Goal: Go to known website: Access a specific website the user already knows

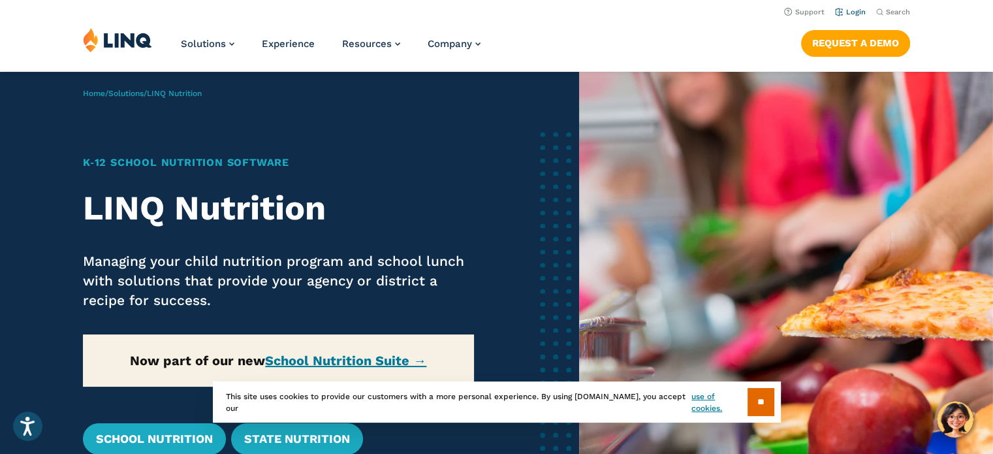
click at [852, 11] on link "Login" at bounding box center [850, 12] width 31 height 8
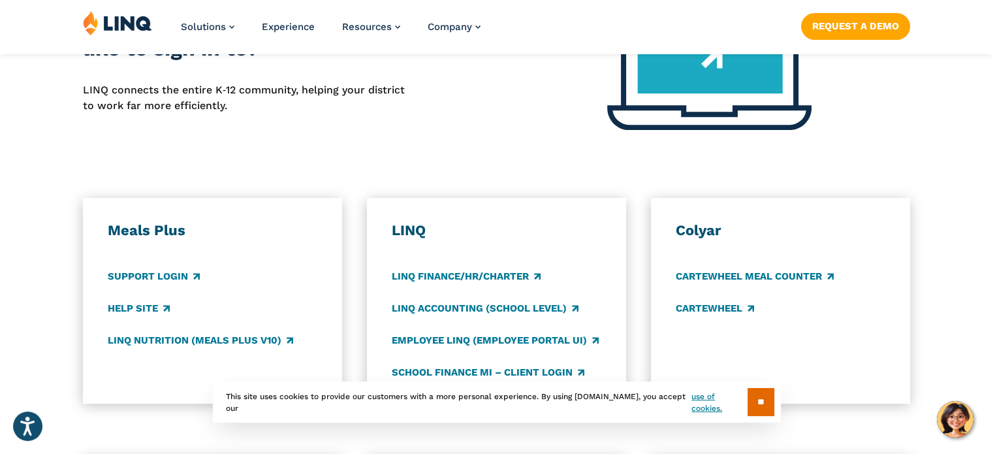
scroll to position [653, 0]
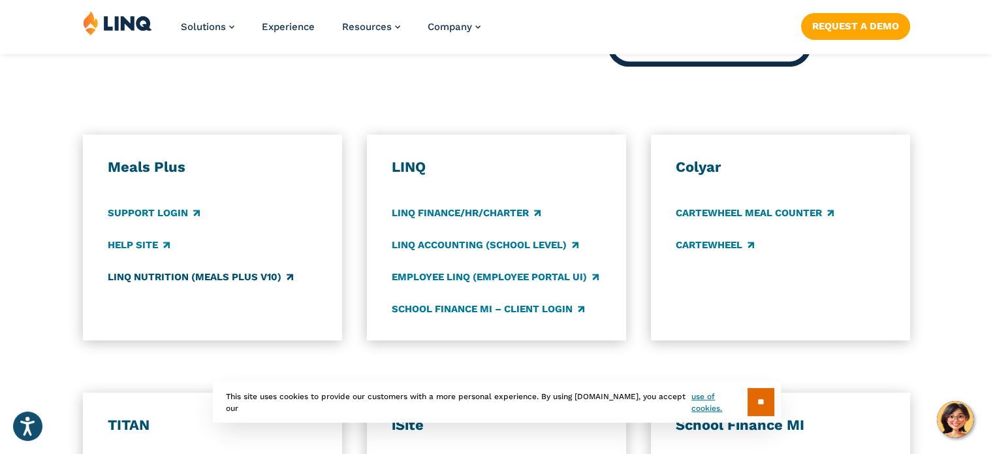
click at [185, 277] on link "LINQ Nutrition (Meals Plus v10)" at bounding box center [200, 277] width 185 height 14
